Goal: Task Accomplishment & Management: Complete application form

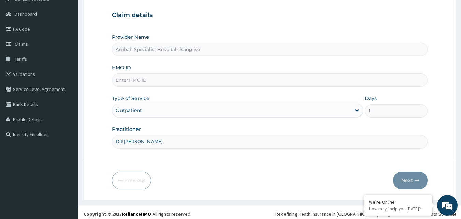
scroll to position [64, 0]
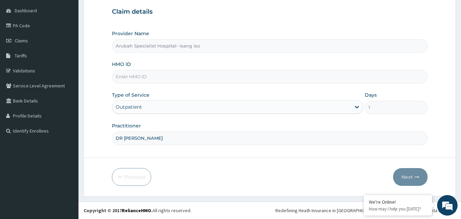
click at [163, 76] on input "HMO ID" at bounding box center [270, 76] width 316 height 13
click at [150, 76] on input "NPM/10246/B" at bounding box center [270, 76] width 316 height 13
type input "NPM/10246/A"
click at [407, 176] on button "Next" at bounding box center [410, 177] width 34 height 18
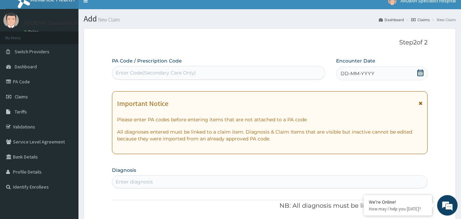
scroll to position [0, 0]
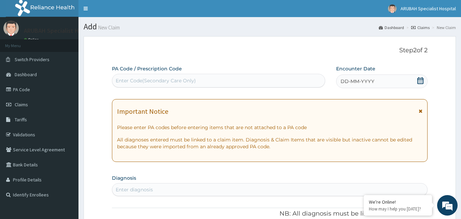
click at [279, 81] on div "Enter Code(Secondary Care Only)" at bounding box center [218, 80] width 213 height 11
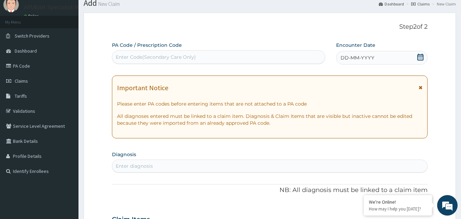
scroll to position [68, 0]
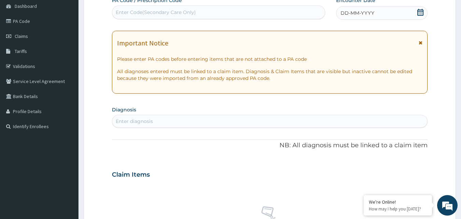
click at [417, 120] on div "Enter diagnosis" at bounding box center [269, 121] width 315 height 11
click at [420, 14] on icon at bounding box center [420, 12] width 7 height 7
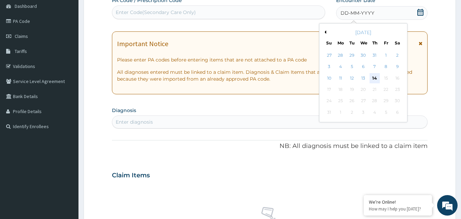
click at [373, 76] on div "14" at bounding box center [375, 78] width 10 height 10
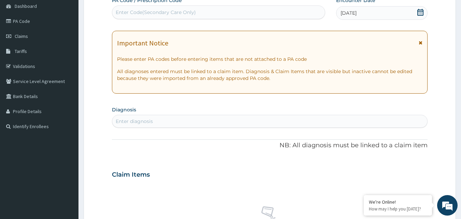
click at [170, 118] on div "Enter diagnosis" at bounding box center [269, 121] width 315 height 11
type input "MALARIA"
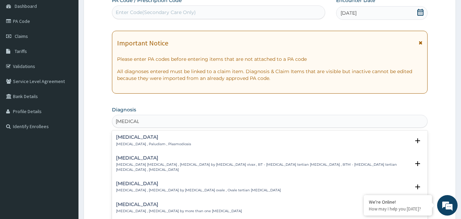
click at [182, 147] on div "Malaria Malaria , Paludism , Plasmodiosis Select Status Query Query covers susp…" at bounding box center [270, 141] width 308 height 15
click at [415, 141] on icon "open select status" at bounding box center [417, 140] width 5 height 5
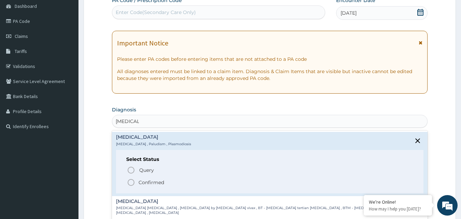
click at [153, 178] on span "Confirmed" at bounding box center [270, 182] width 287 height 8
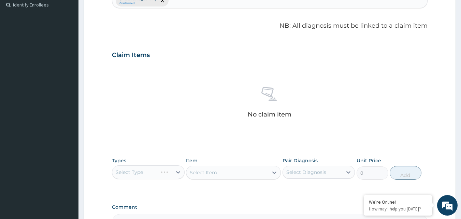
scroll to position [205, 0]
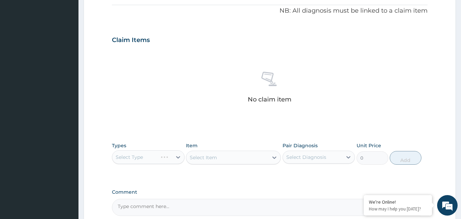
click at [175, 157] on div "Select Type" at bounding box center [148, 157] width 73 height 14
click at [178, 157] on div "Select Type" at bounding box center [148, 157] width 73 height 14
click at [179, 158] on div "Select Type" at bounding box center [148, 157] width 73 height 14
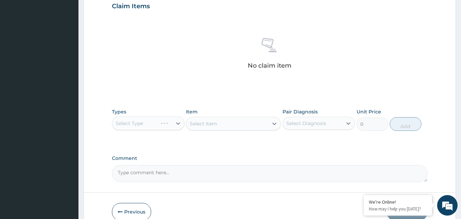
scroll to position [239, 0]
click at [274, 122] on div "Select Item" at bounding box center [233, 123] width 95 height 14
click at [349, 124] on icon at bounding box center [348, 122] width 7 height 7
click at [290, 140] on input "checkbox" at bounding box center [289, 140] width 4 height 4
checkbox input "true"
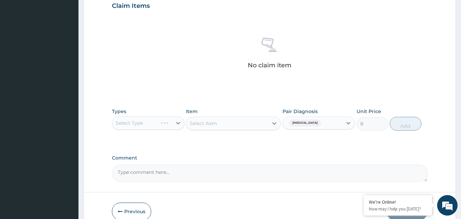
click at [180, 123] on div "Select Type" at bounding box center [148, 123] width 73 height 14
click at [276, 124] on div "Select Item" at bounding box center [233, 123] width 95 height 14
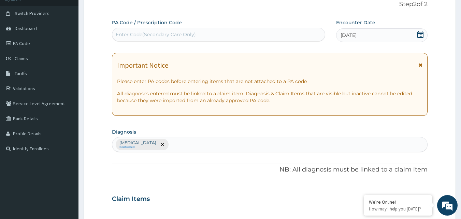
scroll to position [34, 0]
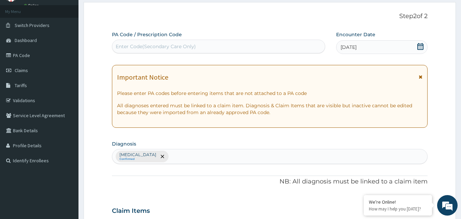
click at [420, 75] on icon at bounding box center [421, 76] width 4 height 5
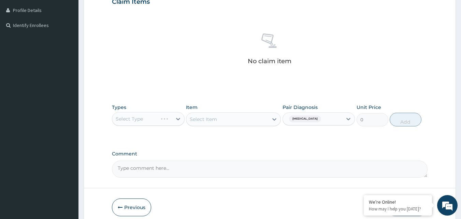
scroll to position [171, 0]
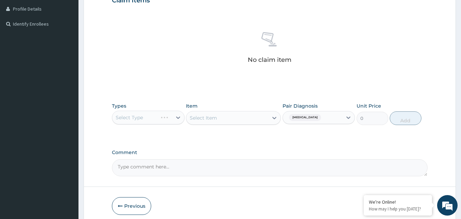
click at [178, 117] on div "Select Type" at bounding box center [148, 118] width 73 height 14
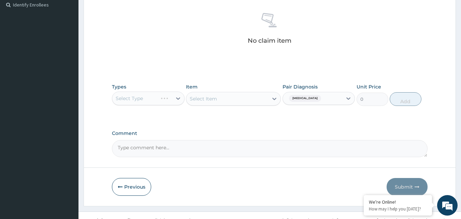
scroll to position [200, 0]
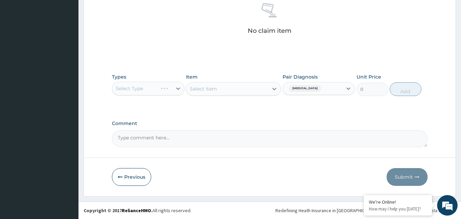
click at [188, 141] on textarea "Comment" at bounding box center [270, 138] width 316 height 17
click at [138, 89] on div "Select Type" at bounding box center [148, 89] width 73 height 14
click at [179, 88] on div "Select Type" at bounding box center [148, 89] width 73 height 14
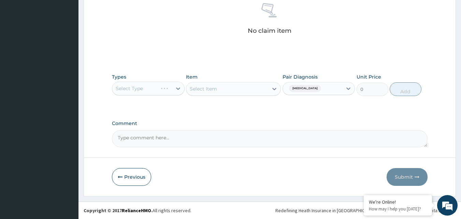
click at [180, 89] on div "Select Type" at bounding box center [148, 89] width 73 height 14
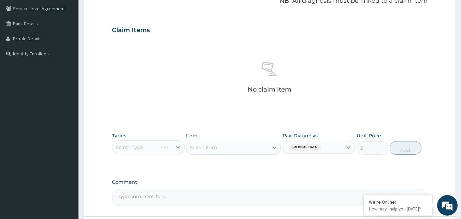
scroll to position [131, 0]
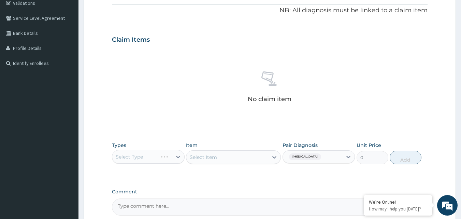
click at [268, 81] on icon at bounding box center [269, 78] width 16 height 16
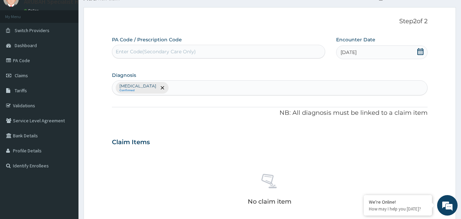
scroll to position [0, 0]
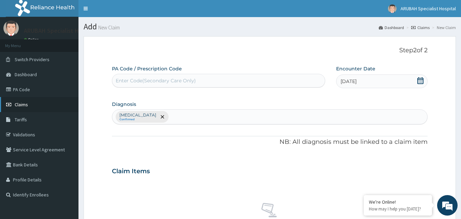
click at [34, 103] on link "Claims" at bounding box center [39, 104] width 78 height 15
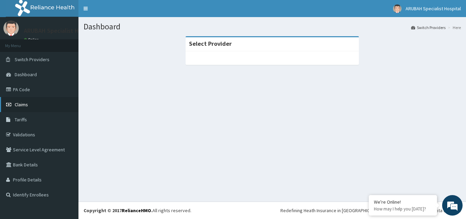
click at [23, 104] on span "Claims" at bounding box center [21, 104] width 13 height 6
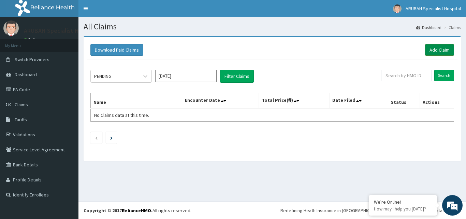
click at [442, 50] on link "Add Claim" at bounding box center [439, 50] width 29 height 12
click at [440, 48] on link "Add Claim" at bounding box center [439, 50] width 29 height 12
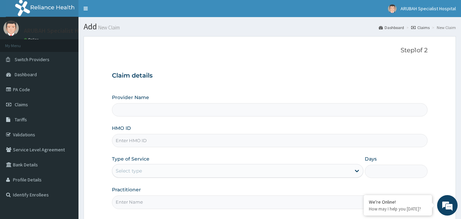
type input "Arubah Specialist Hospital- isang iso"
click at [206, 138] on input "HMO ID" at bounding box center [270, 140] width 316 height 13
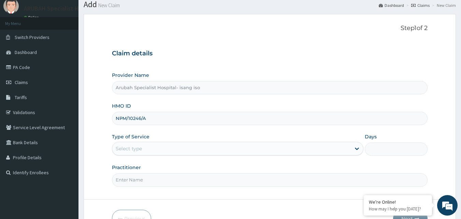
scroll to position [34, 0]
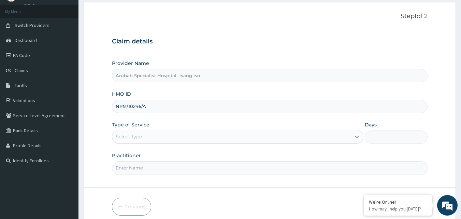
type input "NPM/10246/A"
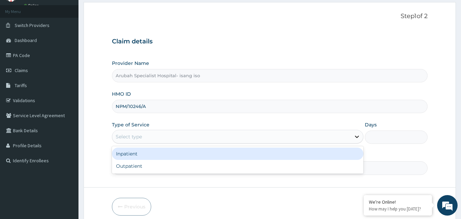
click at [358, 136] on icon at bounding box center [357, 136] width 7 height 7
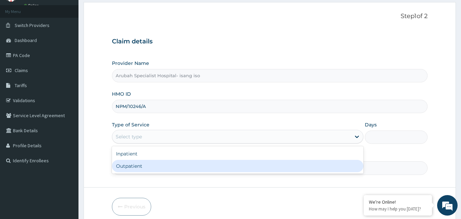
click at [289, 166] on div "Outpatient" at bounding box center [238, 166] width 252 height 12
type input "1"
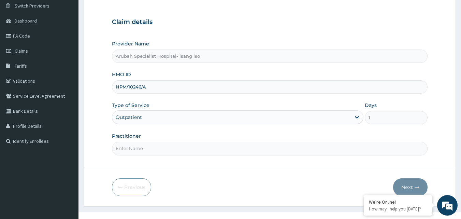
scroll to position [64, 0]
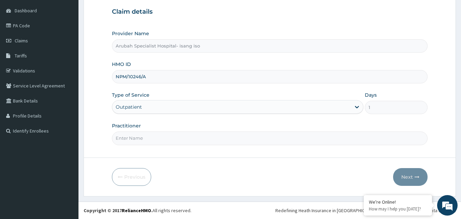
click at [147, 139] on input "Practitioner" at bounding box center [270, 137] width 316 height 13
type input "DR UBONG"
click at [404, 174] on button "Next" at bounding box center [410, 177] width 34 height 18
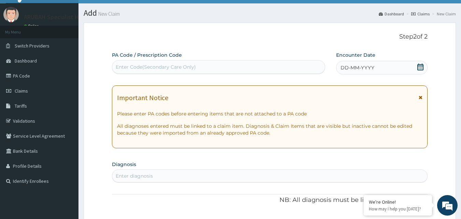
scroll to position [0, 0]
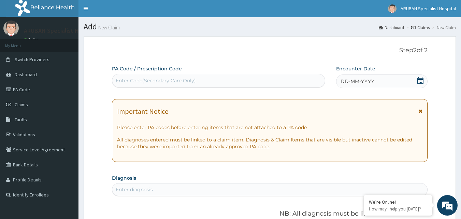
click at [422, 79] on icon at bounding box center [420, 80] width 7 height 7
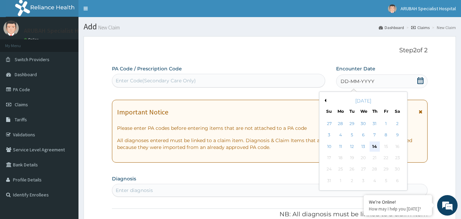
click at [375, 145] on div "14" at bounding box center [375, 146] width 10 height 10
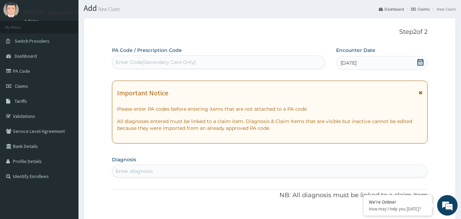
scroll to position [34, 0]
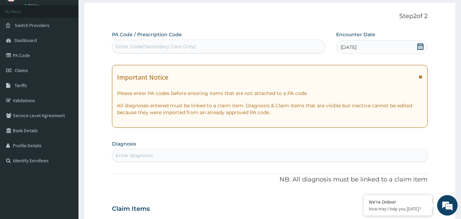
click at [259, 157] on div "Enter diagnosis" at bounding box center [269, 155] width 315 height 11
type input "MALARIA"
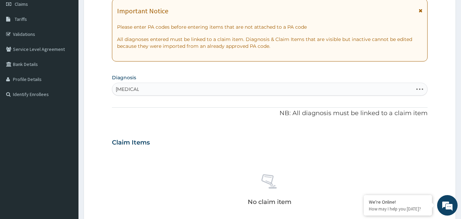
scroll to position [102, 0]
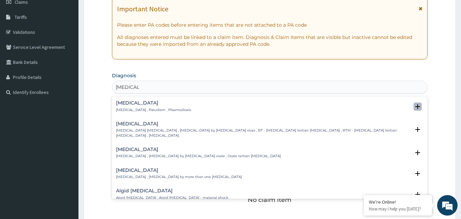
click at [415, 106] on icon "open select status" at bounding box center [417, 106] width 5 height 5
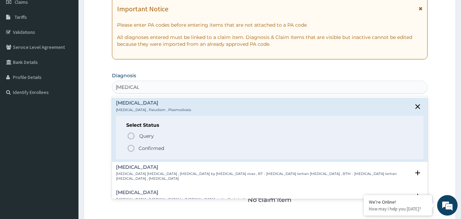
click at [152, 148] on p "Confirmed" at bounding box center [152, 148] width 26 height 7
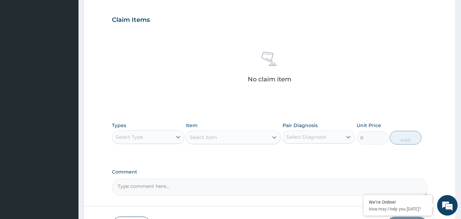
scroll to position [239, 0]
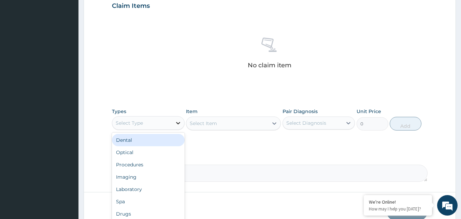
click at [177, 124] on icon at bounding box center [178, 122] width 7 height 7
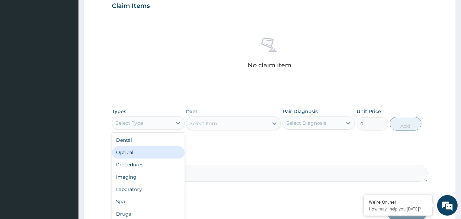
scroll to position [23, 0]
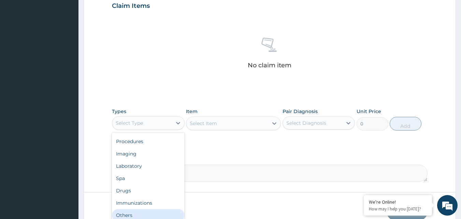
click at [159, 212] on div "Others" at bounding box center [148, 215] width 73 height 12
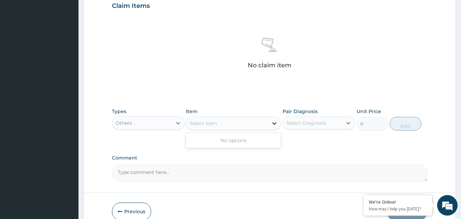
click at [274, 125] on icon at bounding box center [274, 123] width 7 height 7
type input "CONSULTATION"
click at [176, 123] on icon at bounding box center [178, 123] width 4 height 2
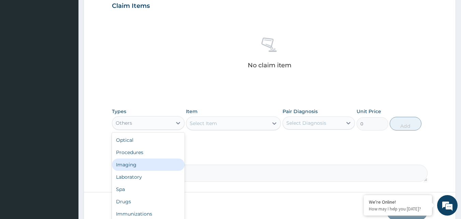
scroll to position [0, 0]
click at [140, 163] on div "Procedures" at bounding box center [148, 164] width 73 height 12
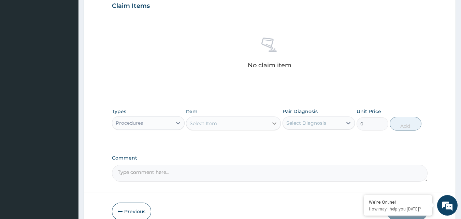
click at [274, 125] on icon at bounding box center [274, 123] width 7 height 7
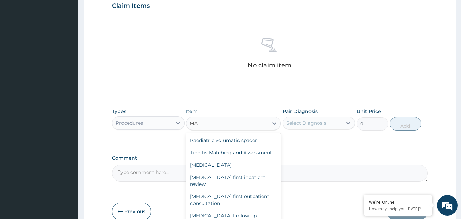
type input "M"
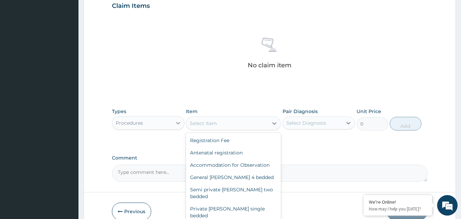
click at [178, 123] on icon at bounding box center [178, 123] width 4 height 2
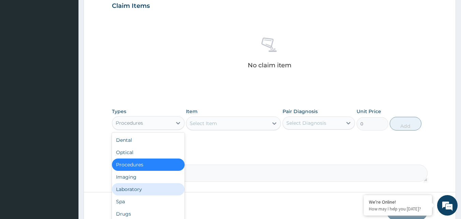
click at [148, 188] on div "Laboratory" at bounding box center [148, 189] width 73 height 12
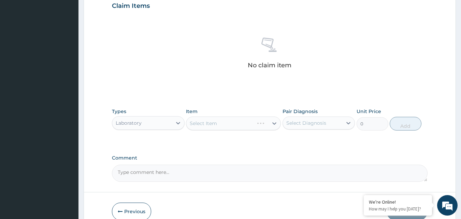
click at [211, 125] on div "Select Item" at bounding box center [233, 123] width 95 height 14
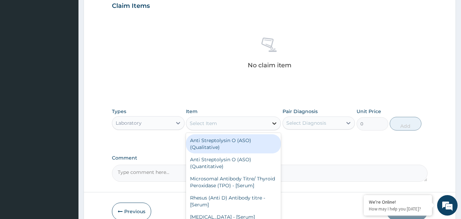
click at [272, 124] on icon at bounding box center [274, 123] width 7 height 7
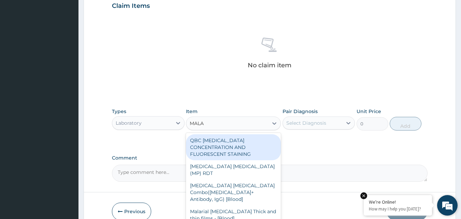
type input "MALAR"
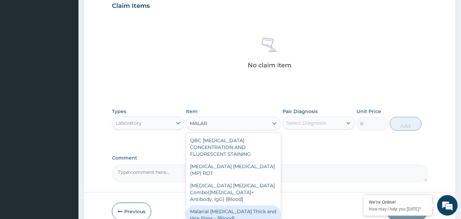
click at [249, 205] on div "Malarial Parasite Thick and thin films - [Blood]" at bounding box center [233, 214] width 95 height 19
type input "1800"
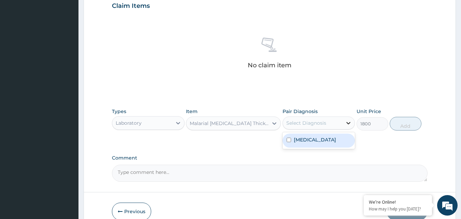
click at [348, 123] on icon at bounding box center [349, 123] width 4 height 2
click at [288, 139] on input "checkbox" at bounding box center [289, 140] width 4 height 4
checkbox input "true"
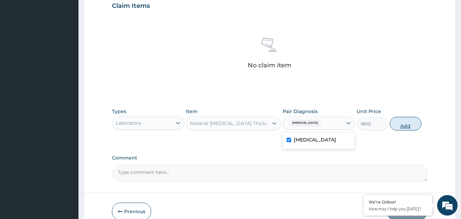
click at [401, 126] on button "Add" at bounding box center [406, 124] width 32 height 14
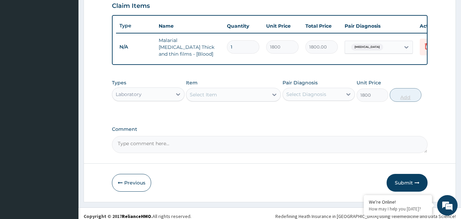
type input "0"
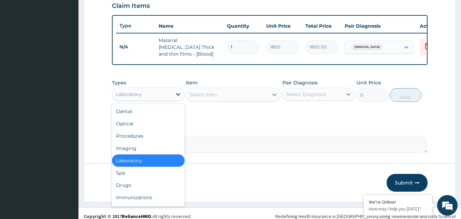
click at [173, 95] on div at bounding box center [178, 94] width 12 height 12
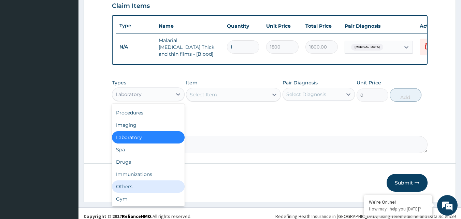
click at [152, 184] on div "Others" at bounding box center [148, 186] width 73 height 12
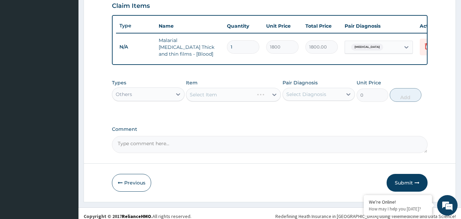
click at [271, 96] on div "Select Item" at bounding box center [233, 95] width 95 height 14
click at [273, 96] on icon at bounding box center [274, 95] width 4 height 2
type input "G"
click at [178, 93] on icon at bounding box center [178, 94] width 7 height 7
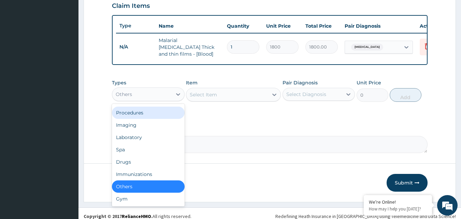
click at [133, 118] on div "Procedures" at bounding box center [148, 112] width 73 height 12
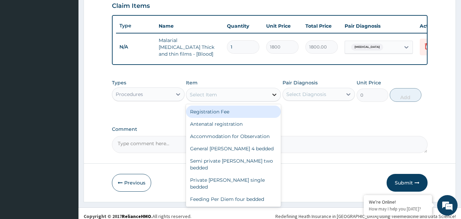
click at [275, 96] on icon at bounding box center [274, 95] width 4 height 2
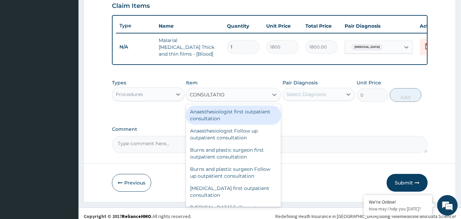
type input "CONSULTATION"
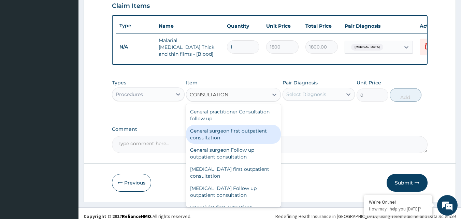
scroll to position [341, 0]
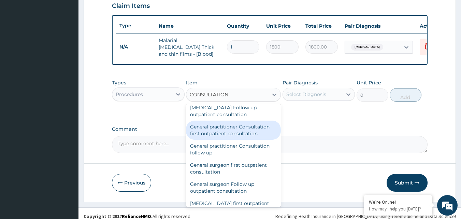
click at [208, 138] on div "General practitioner Consultation first outpatient consultation" at bounding box center [233, 129] width 95 height 19
type input "3960"
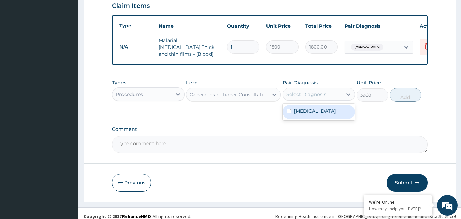
drag, startPoint x: 350, startPoint y: 95, endPoint x: 326, endPoint y: 106, distance: 27.0
click at [350, 95] on icon at bounding box center [348, 94] width 7 height 7
click at [287, 112] on input "checkbox" at bounding box center [289, 111] width 4 height 4
checkbox input "true"
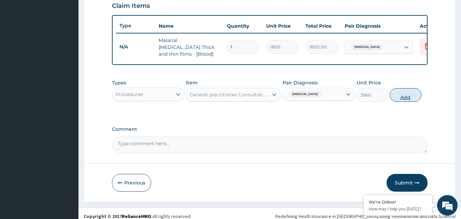
click at [409, 97] on button "Add" at bounding box center [406, 95] width 32 height 14
type input "0"
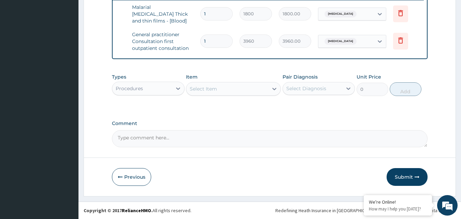
scroll to position [273, 0]
click at [404, 176] on button "Submit" at bounding box center [407, 177] width 41 height 18
